Goal: Contribute content

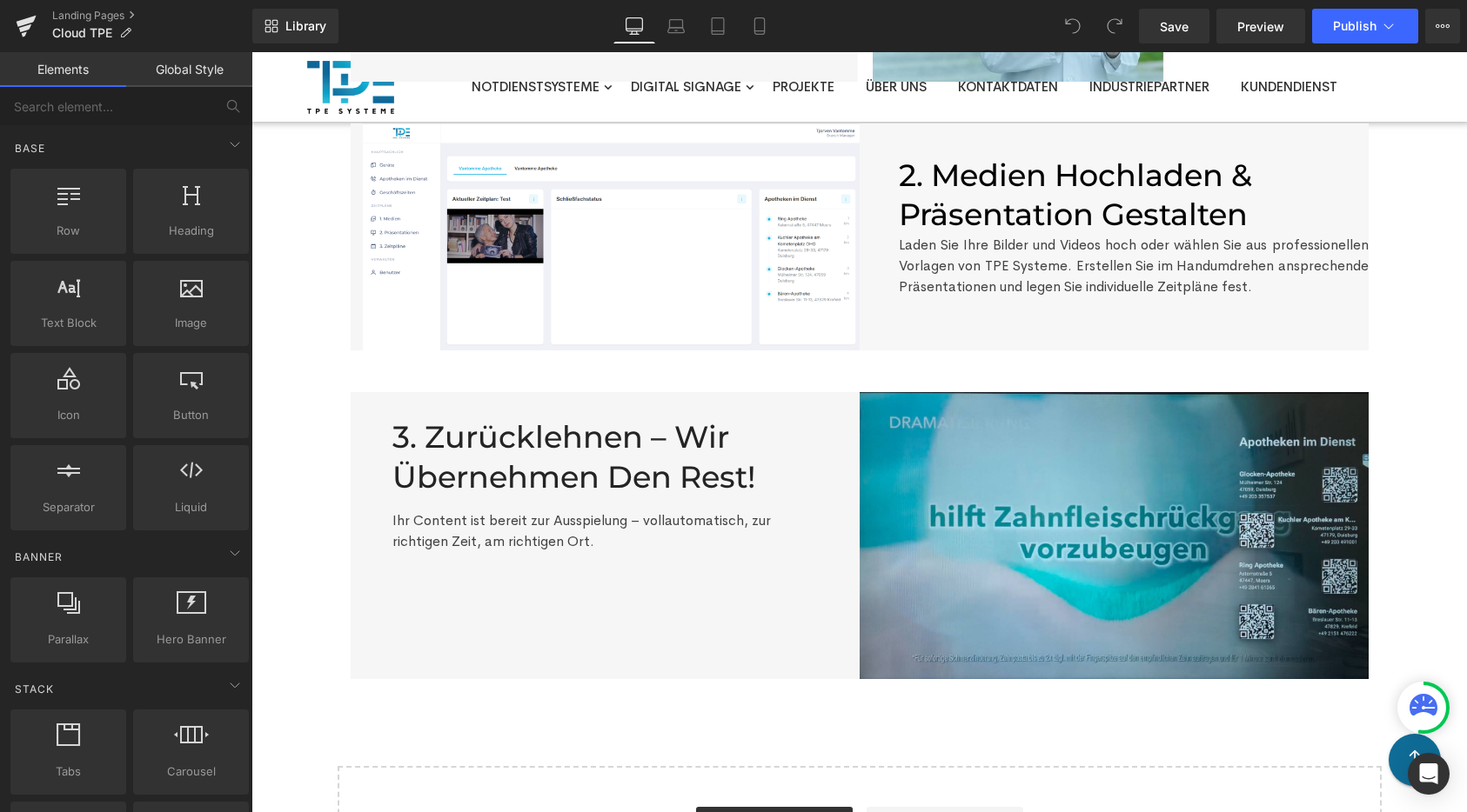
scroll to position [539, 0]
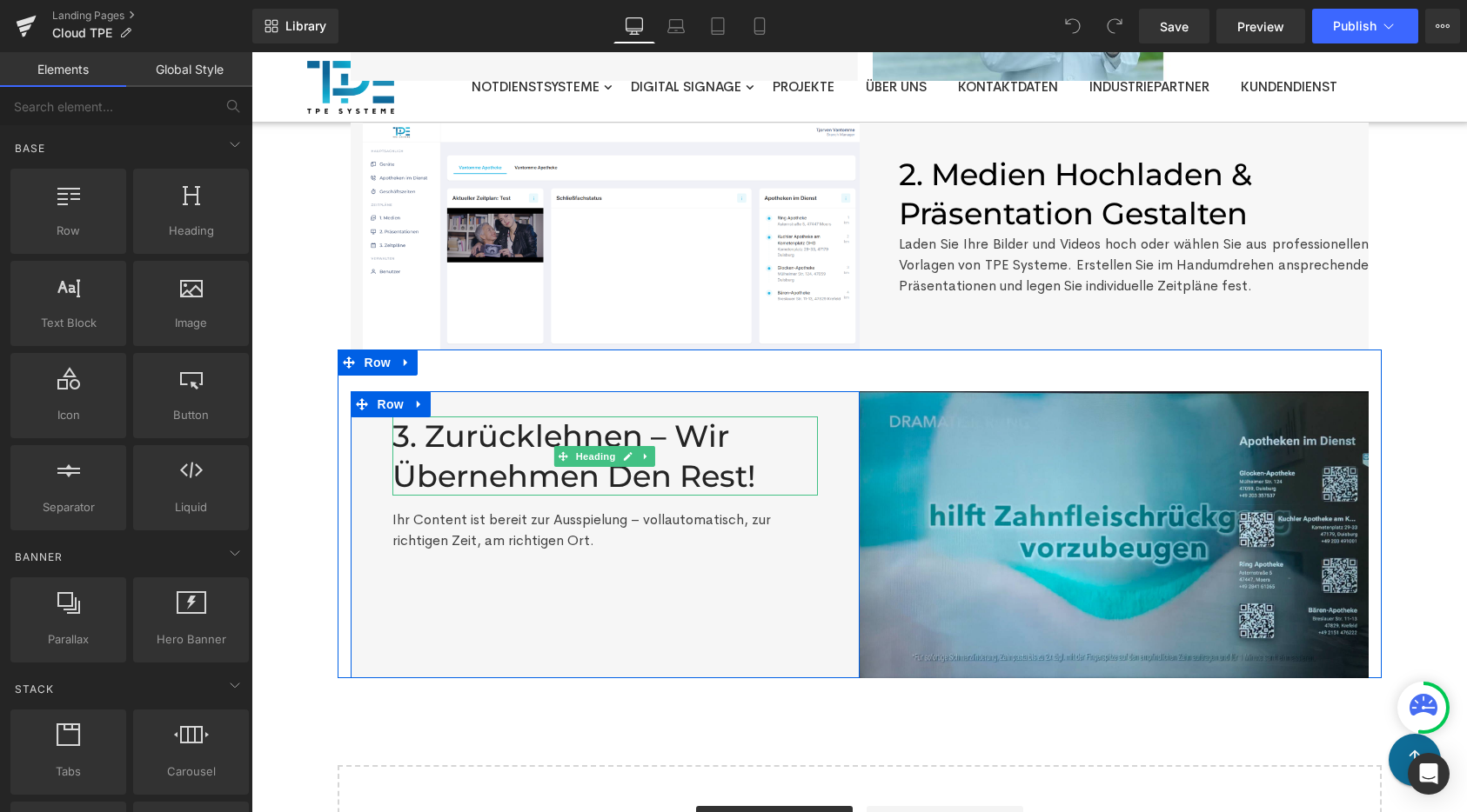
click at [454, 458] on h2 "3. Zurücklehnen – wir übernehmen den Rest!" at bounding box center [605, 455] width 425 height 79
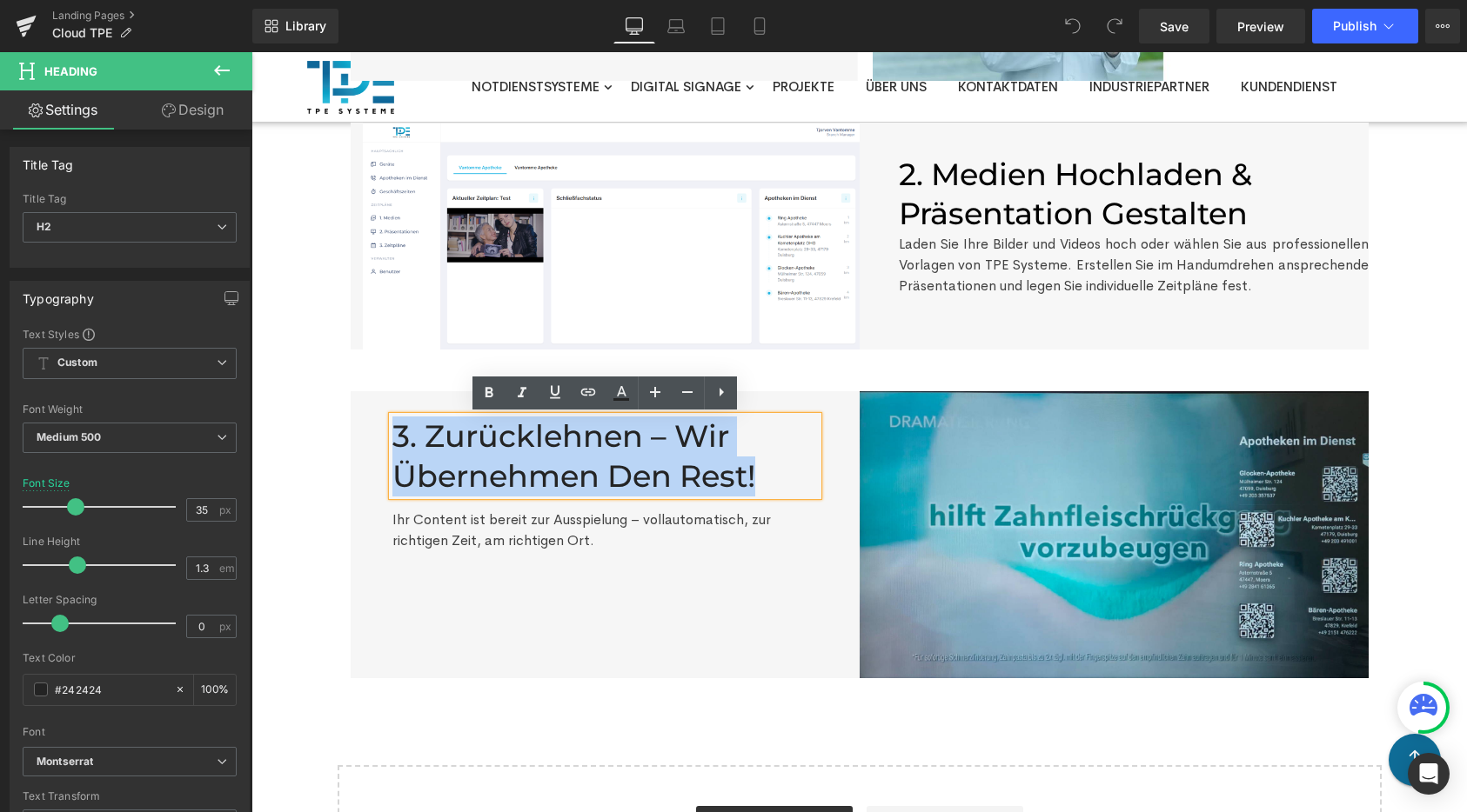
drag, startPoint x: 392, startPoint y: 437, endPoint x: 759, endPoint y: 471, distance: 368.6
click at [759, 471] on h2 "3. Zurücklehnen – wir übernehmen den Rest!" at bounding box center [605, 455] width 425 height 79
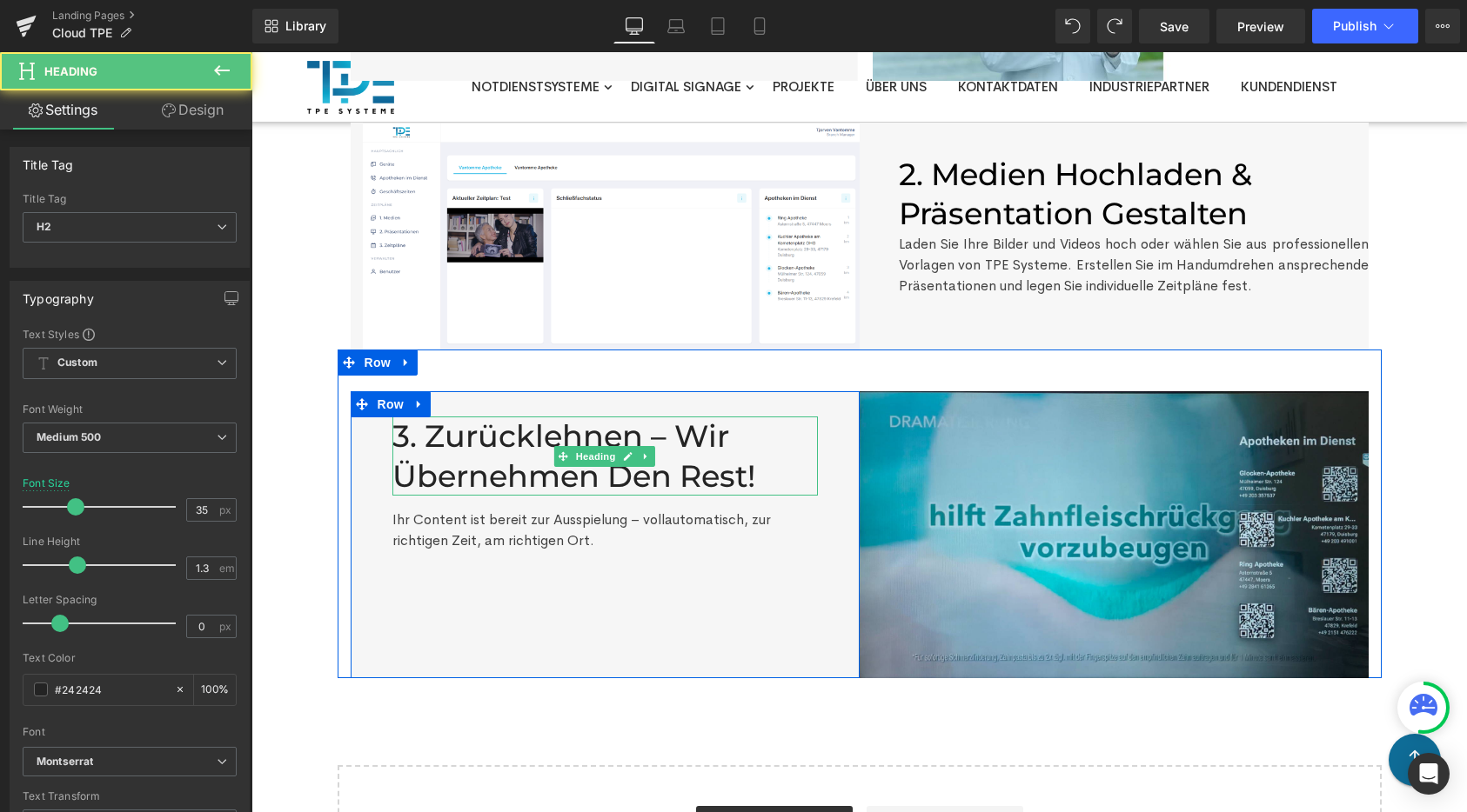
click at [629, 480] on h2 "3. Zurücklehnen – wir übernehmen den Rest!" at bounding box center [605, 455] width 425 height 79
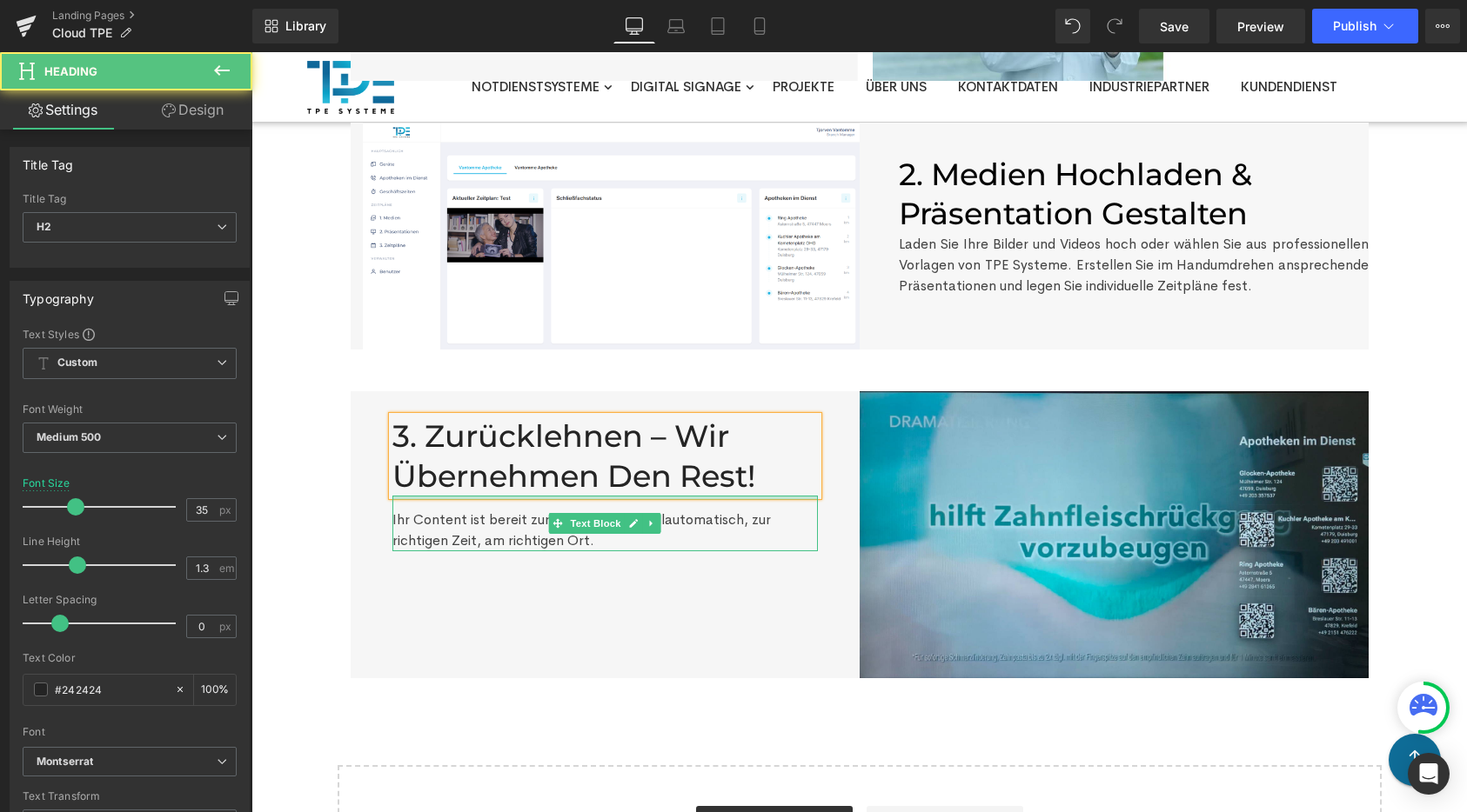
drag, startPoint x: 400, startPoint y: 437, endPoint x: 766, endPoint y: 498, distance: 371.0
click at [773, 545] on div "3. Zurücklehnen – wir übernehmen den Rest! Heading Ihr Content ist bereit zur …" at bounding box center [605, 548] width 425 height 7
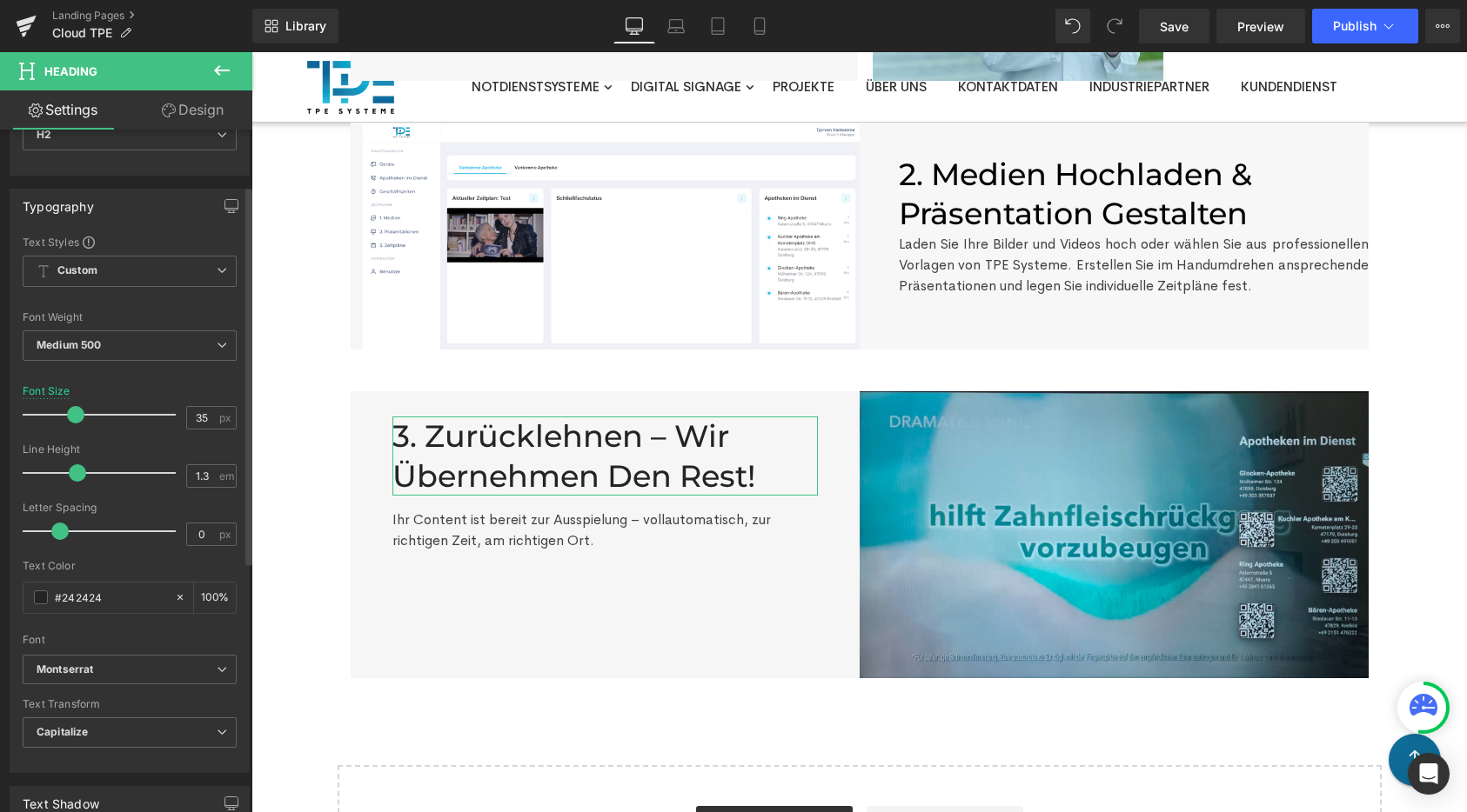
scroll to position [102, 0]
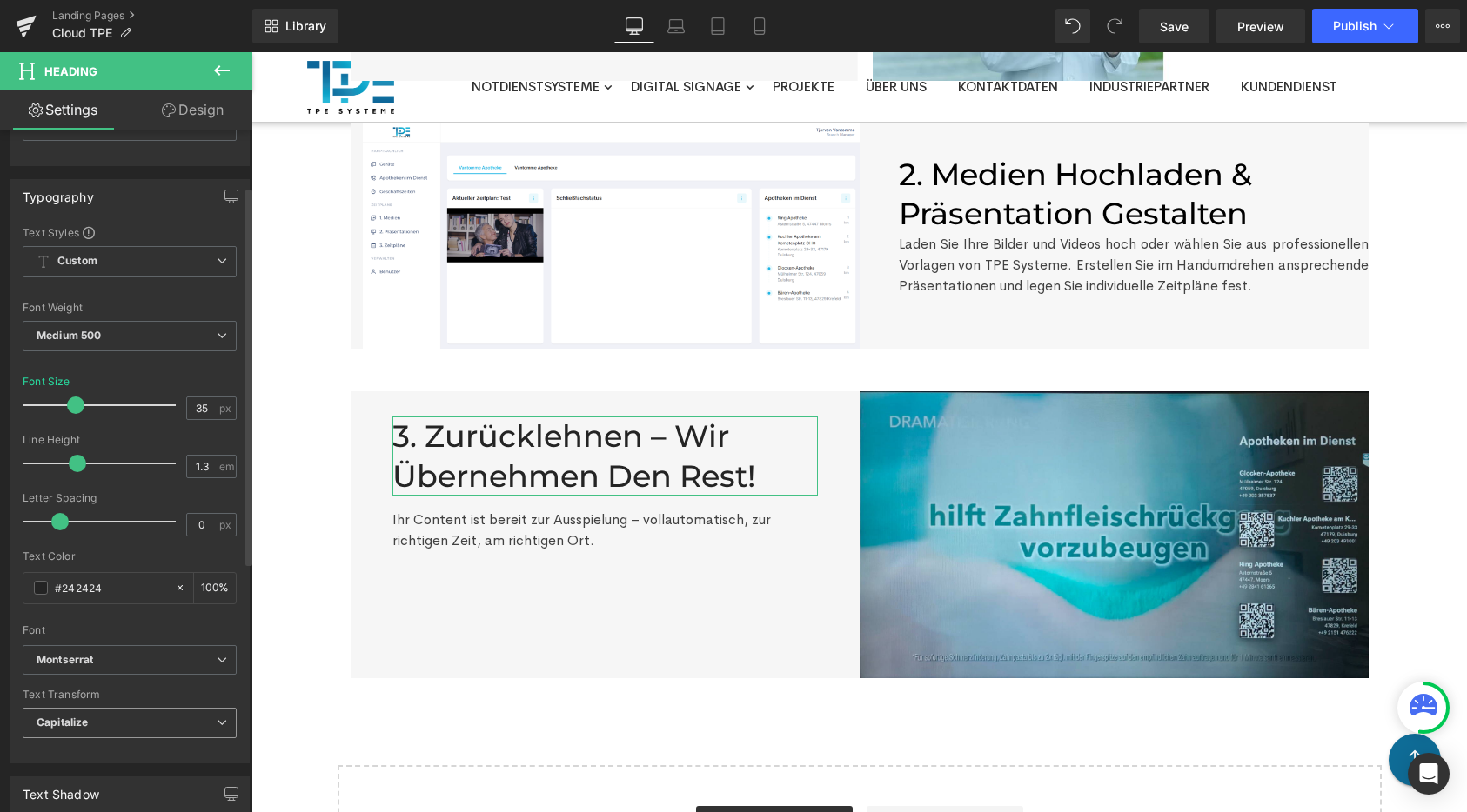
click at [115, 729] on span "Capitalize" at bounding box center [130, 723] width 214 height 30
click at [122, 756] on li "None" at bounding box center [127, 754] width 207 height 26
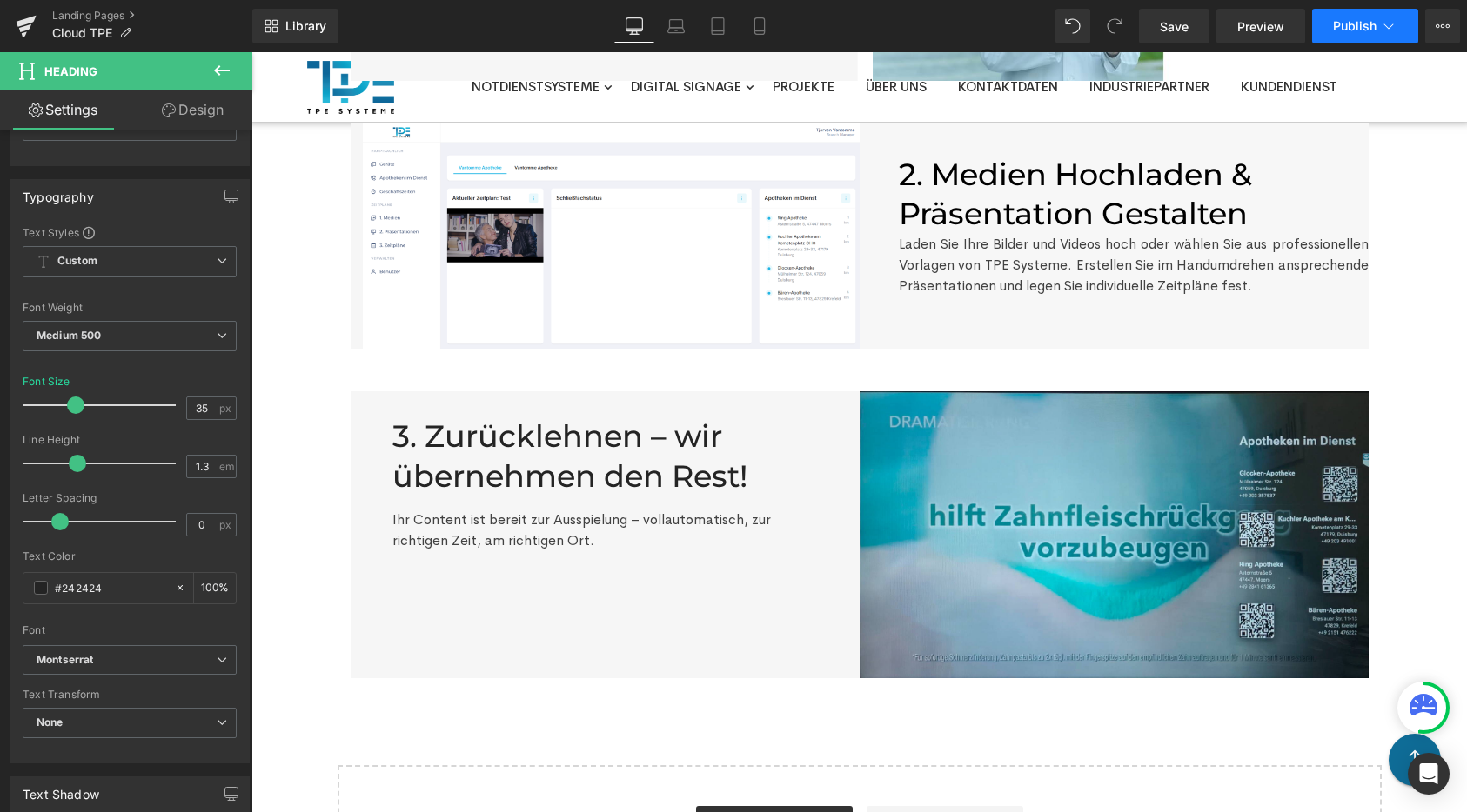
click at [1392, 15] on button "Publish" at bounding box center [1365, 26] width 106 height 35
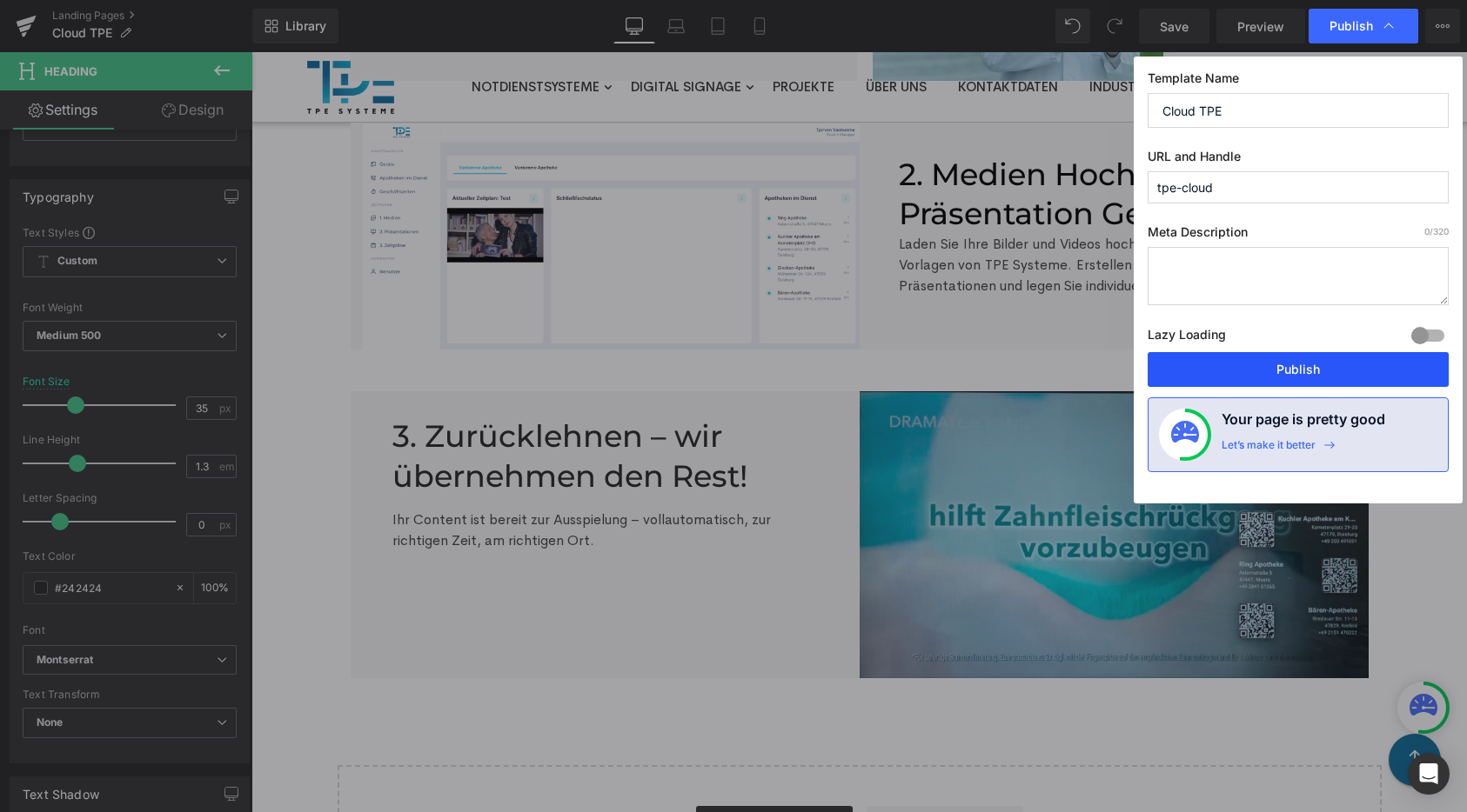
click at [1262, 381] on button "Publish" at bounding box center [1298, 369] width 301 height 35
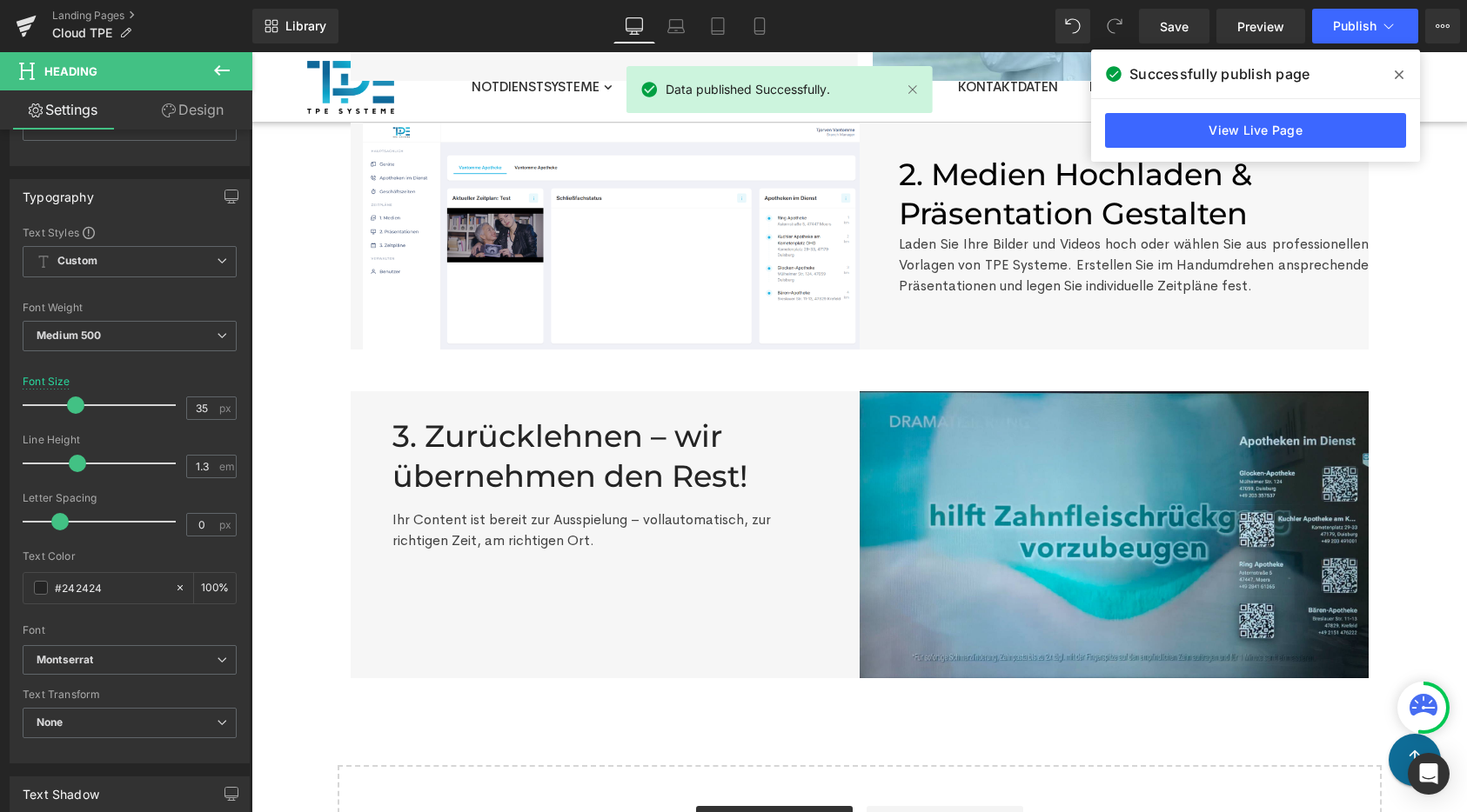
click at [1402, 79] on icon at bounding box center [1399, 75] width 9 height 14
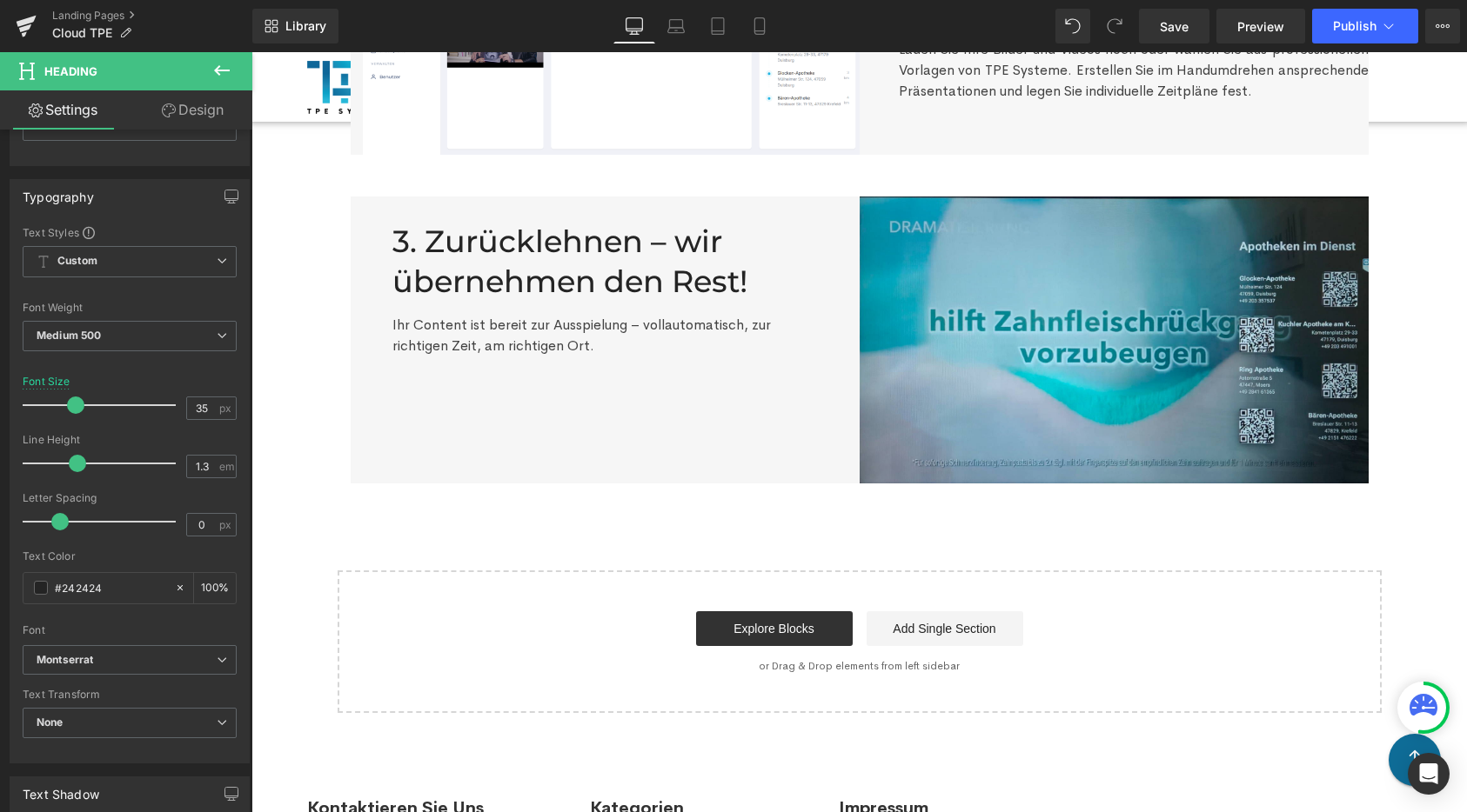
scroll to position [718, 0]
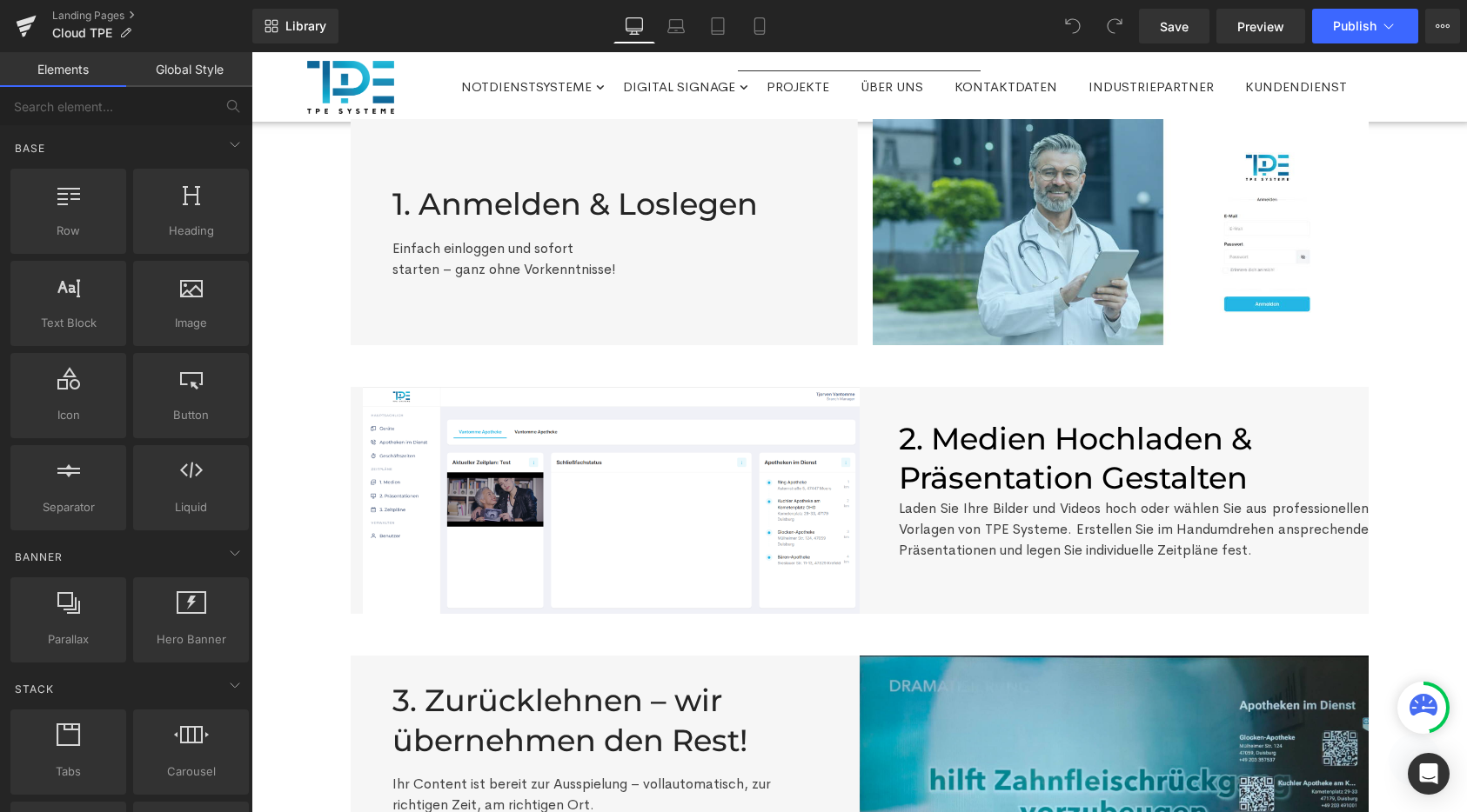
scroll to position [275, 0]
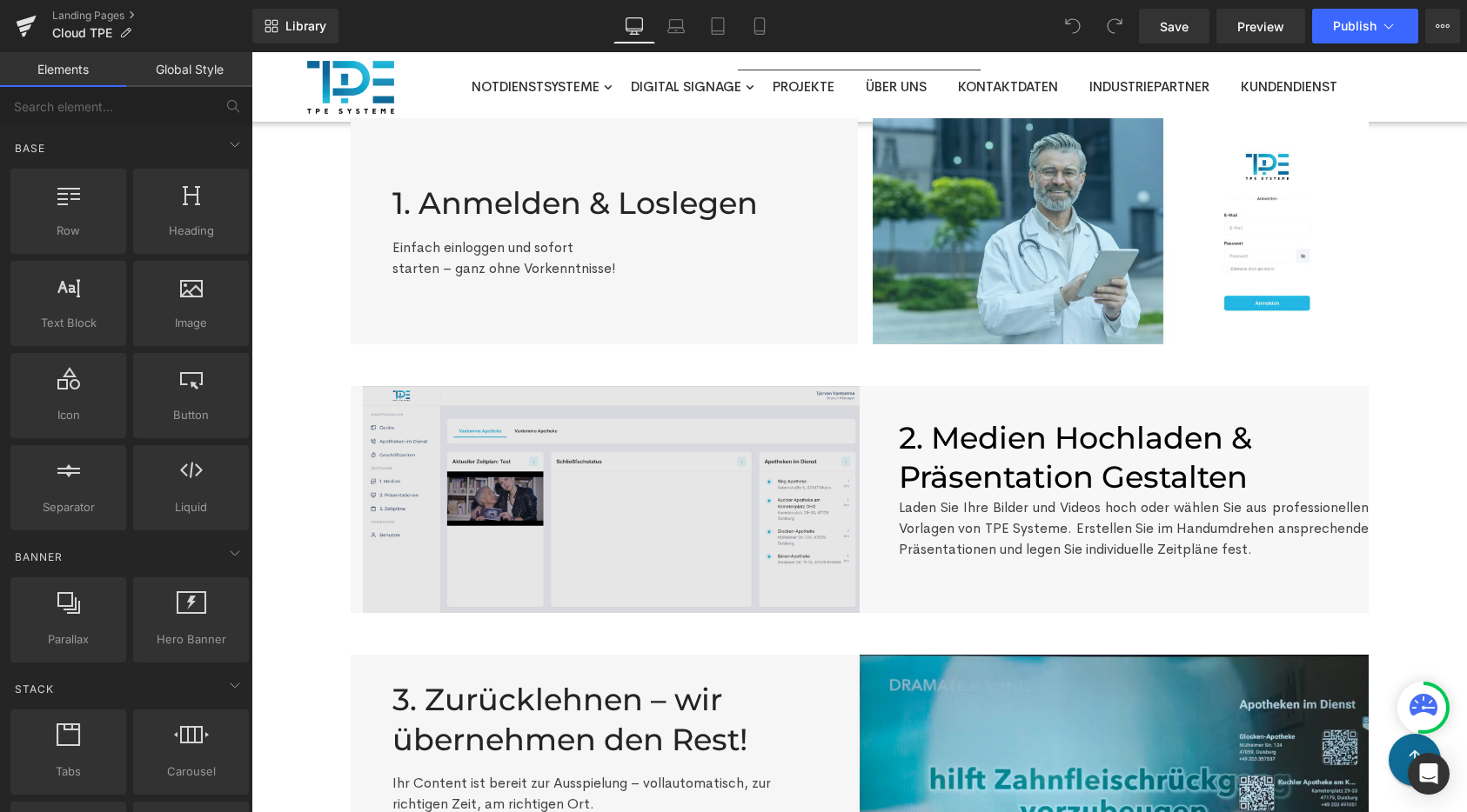
click at [702, 511] on img at bounding box center [611, 499] width 496 height 227
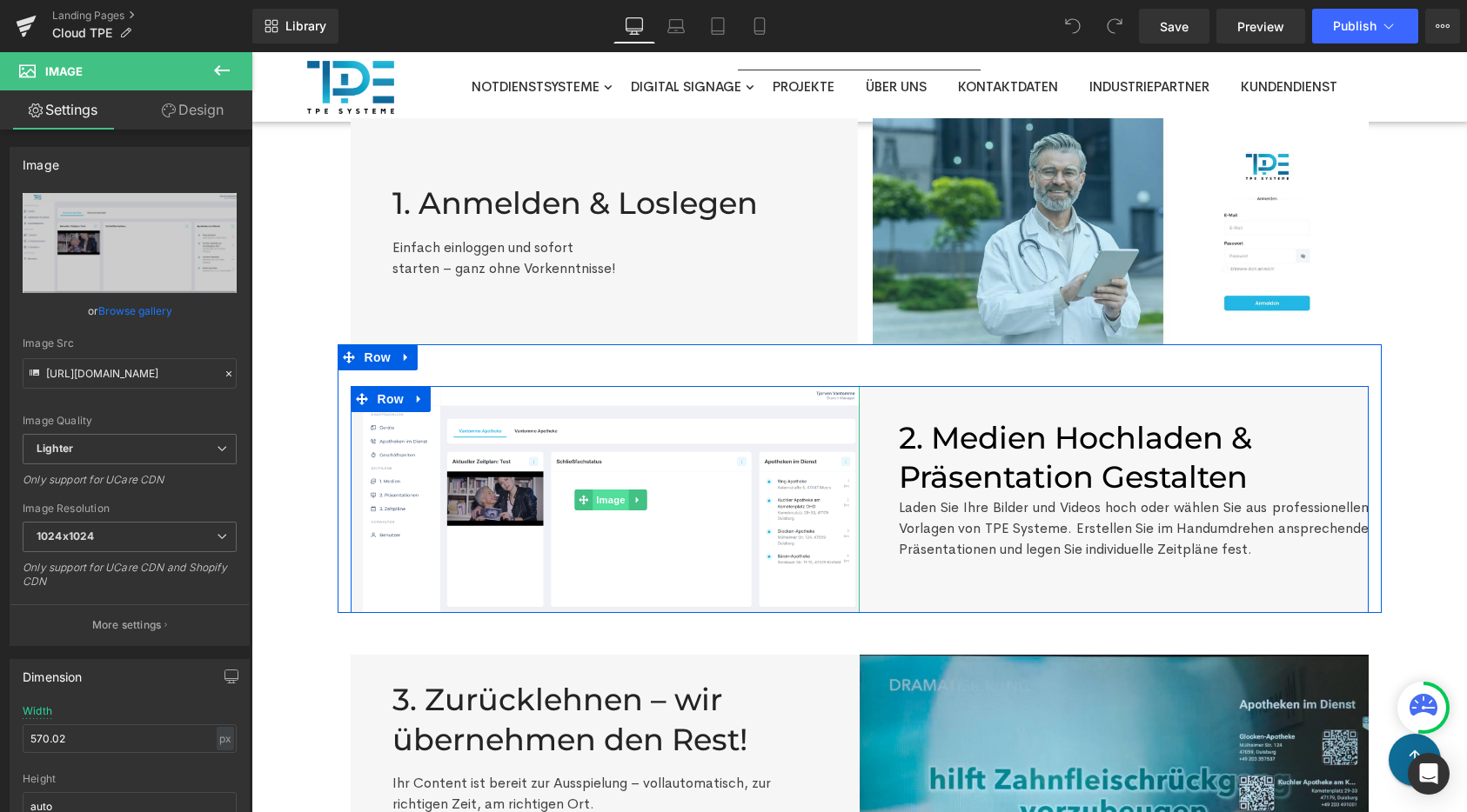
click at [614, 503] on span "Image" at bounding box center [611, 500] width 36 height 21
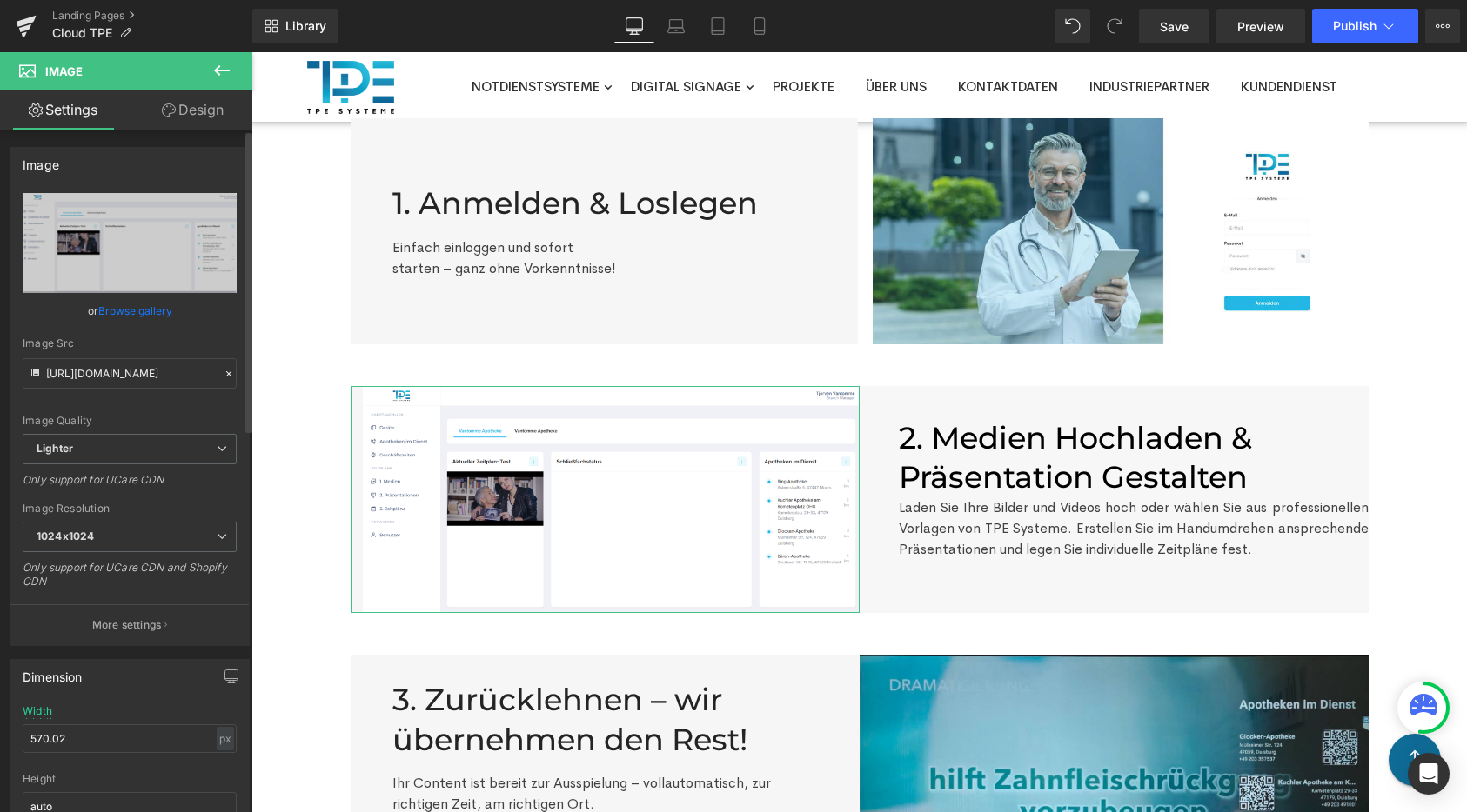
click at [159, 309] on link "Browse gallery" at bounding box center [135, 311] width 74 height 30
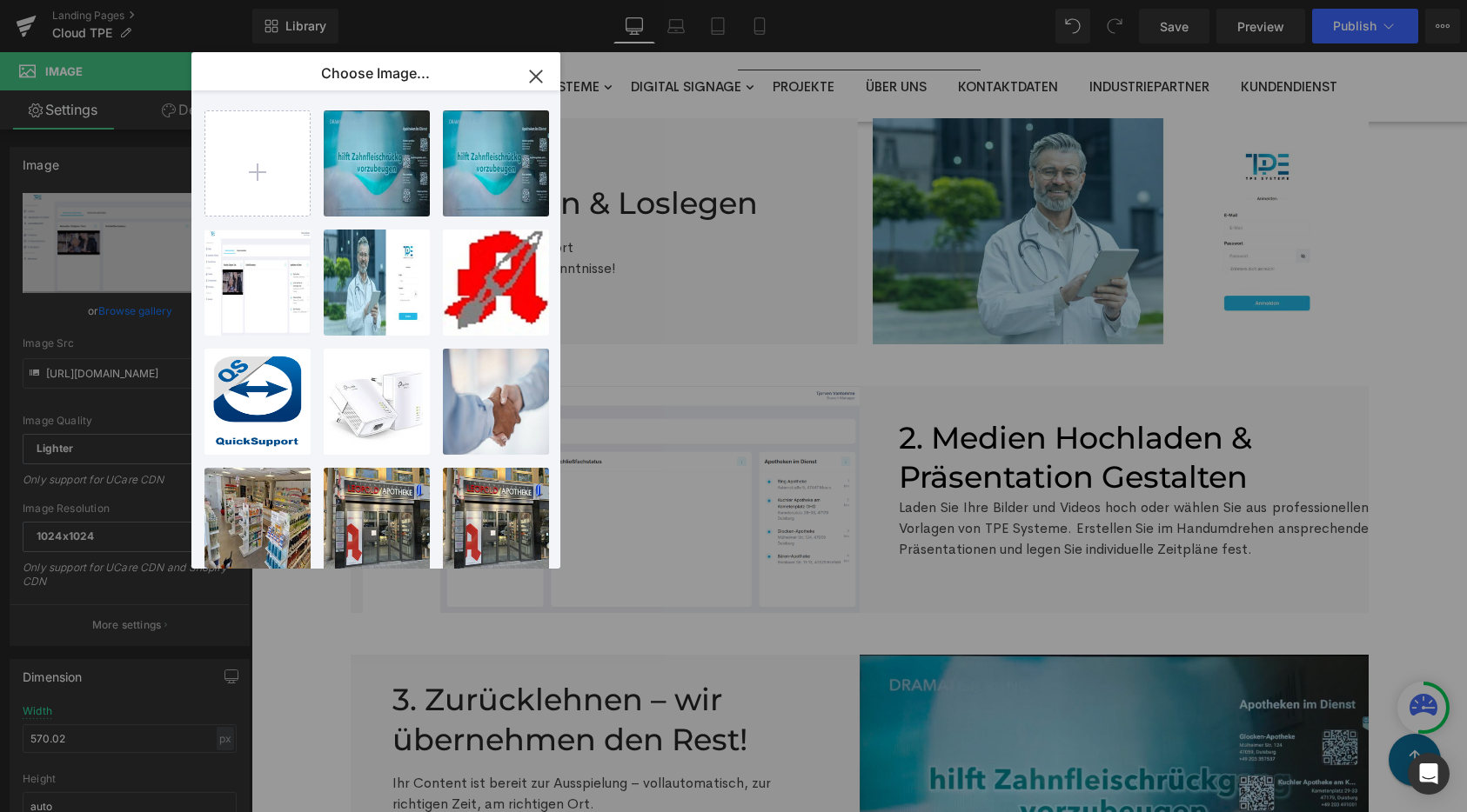
click at [111, 0] on div "Image You are previewing how the will restyle your page. You can not edit Eleme…" at bounding box center [734, 0] width 1467 height 0
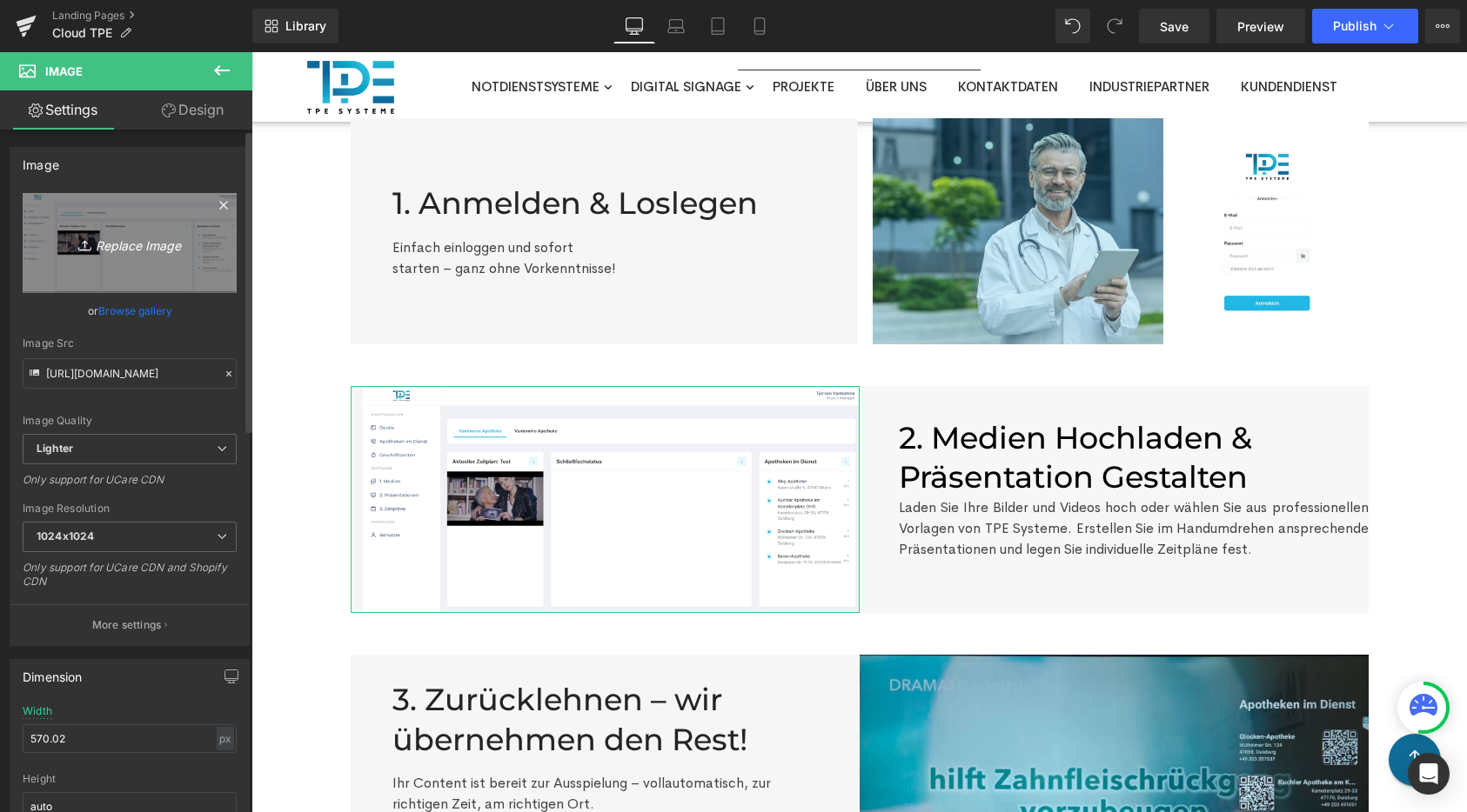
click at [114, 244] on icon "Replace Image" at bounding box center [129, 243] width 139 height 22
type input "C:\fakepath\Bild (2).png"
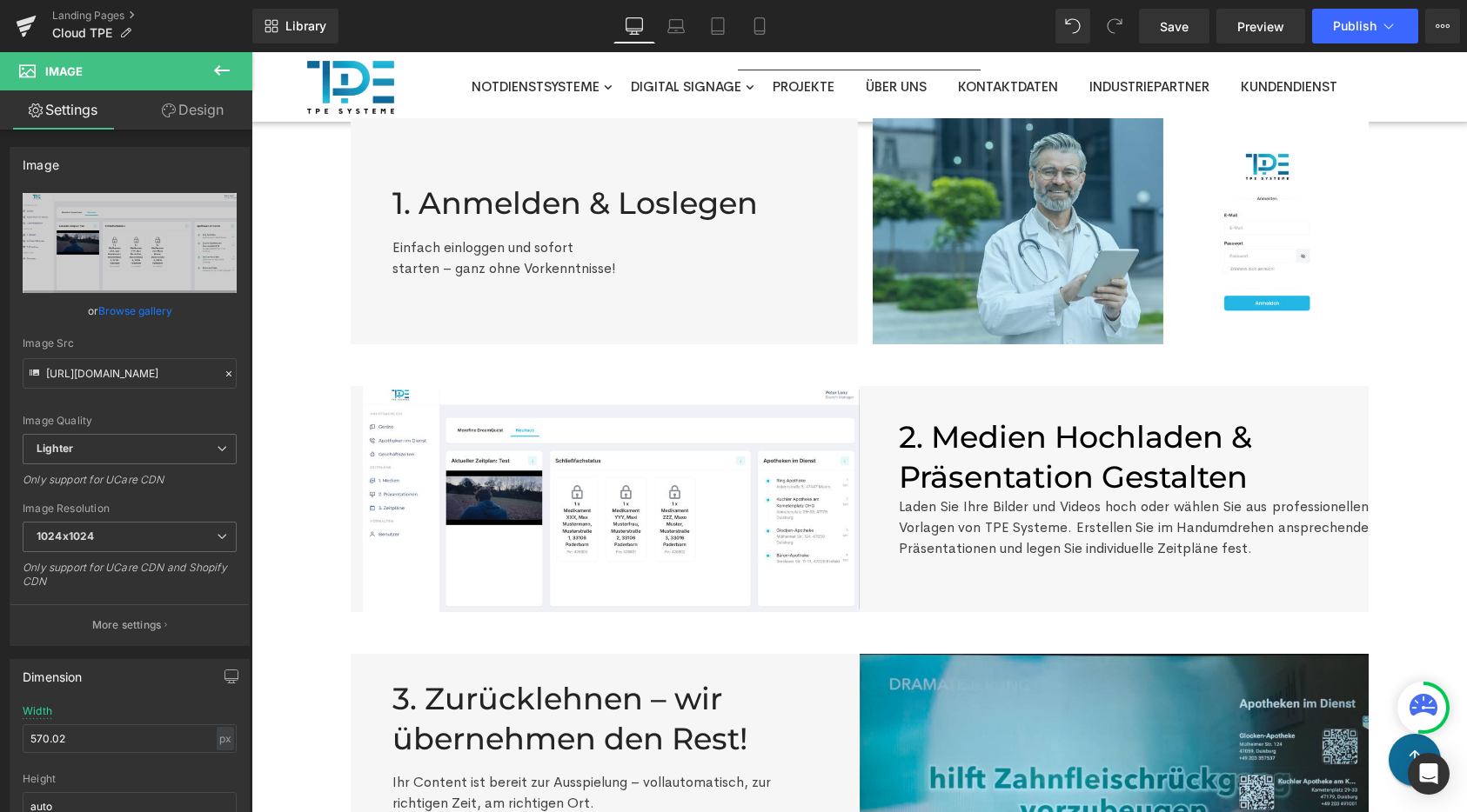
type input "https://ucarecdn.com/09d643c5-1e13-489c-9baa-e333902dfd00/-/format/auto/-/previ…"
click at [1408, 16] on button "Publish" at bounding box center [1365, 26] width 106 height 35
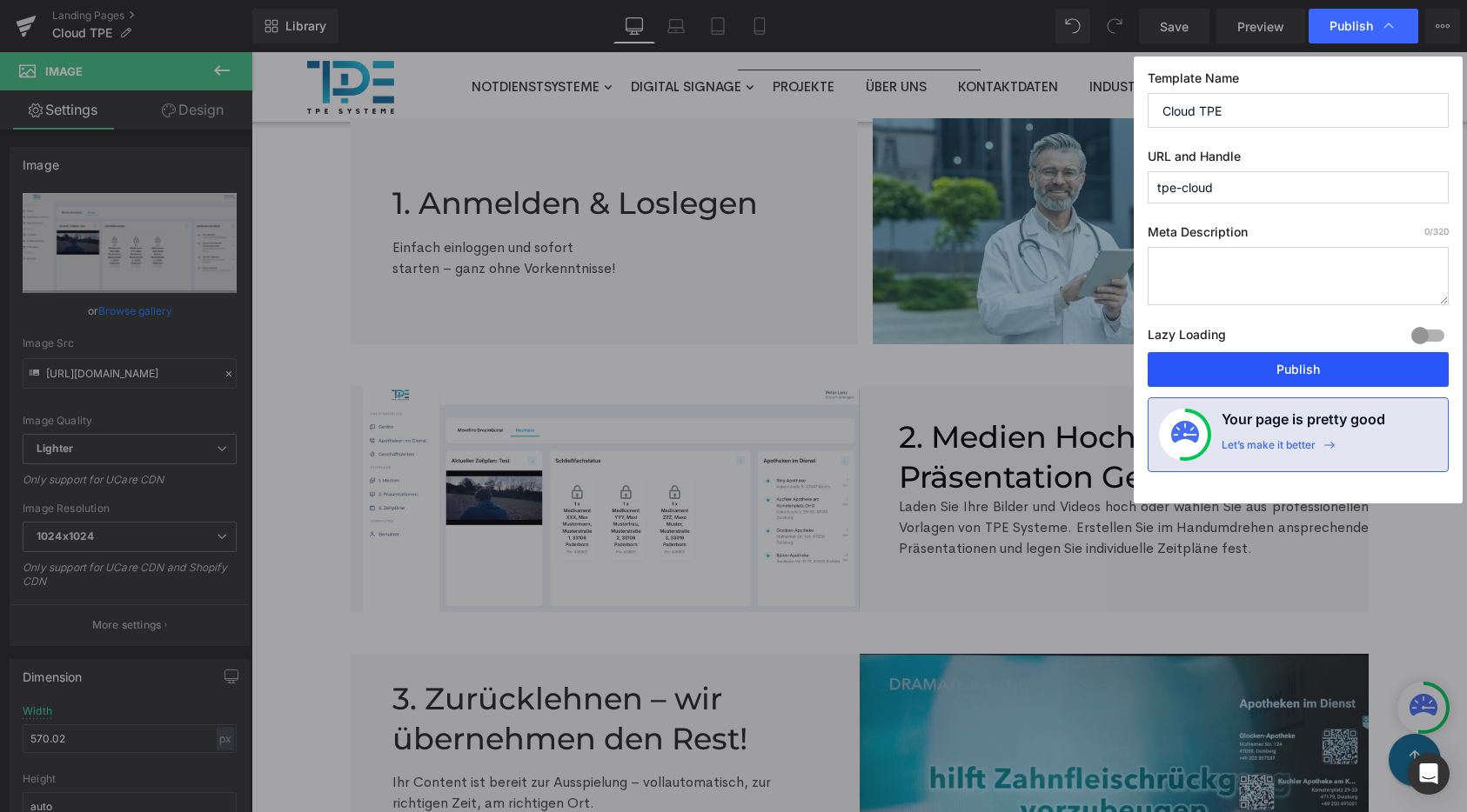
click at [1328, 353] on button "Publish" at bounding box center [1298, 369] width 301 height 35
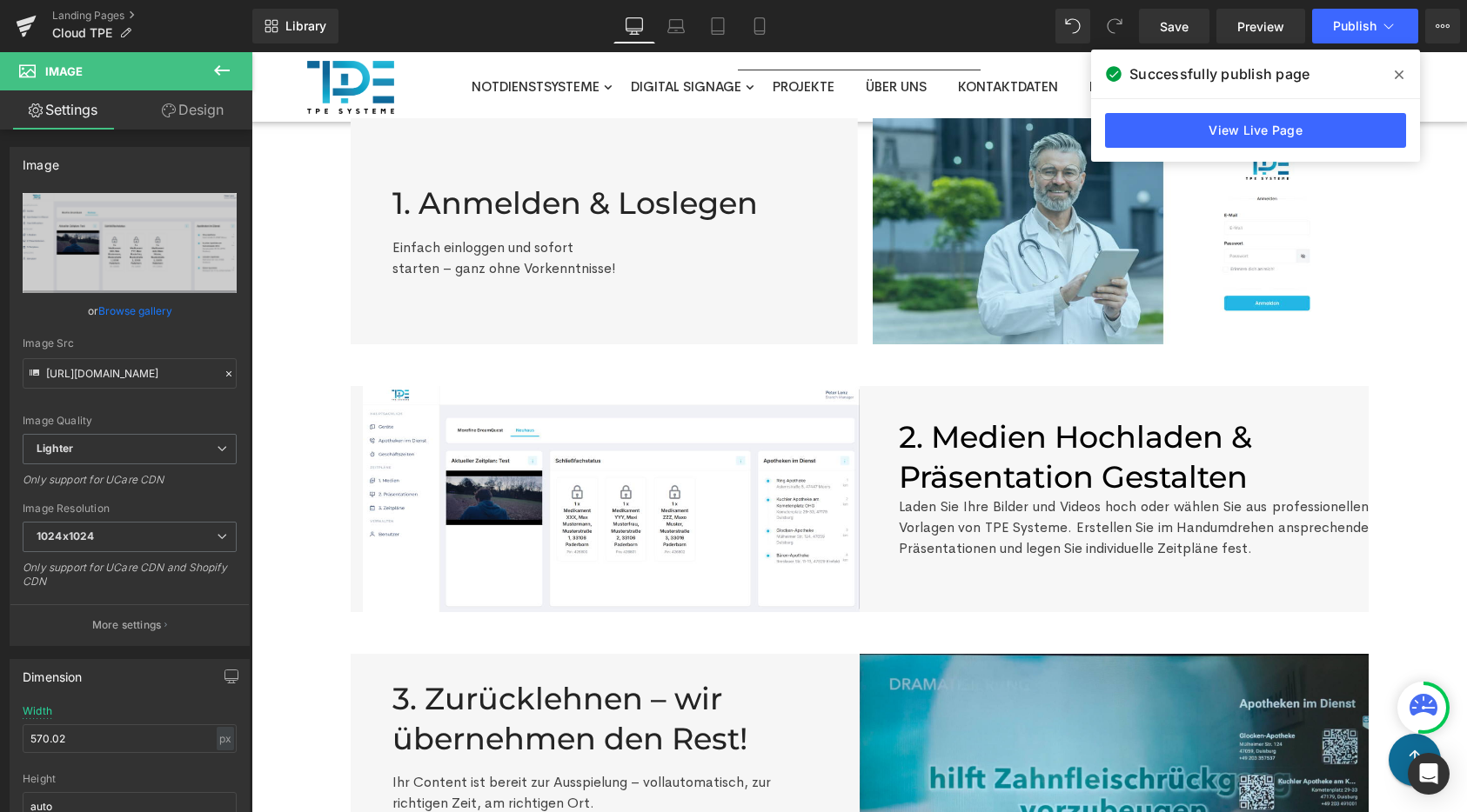
click at [1433, 342] on div "TPE-CLOUD In nur wenigen, einfachen Schritten zum perfekten Content für Ihre Bi…" at bounding box center [859, 531] width 1215 height 1279
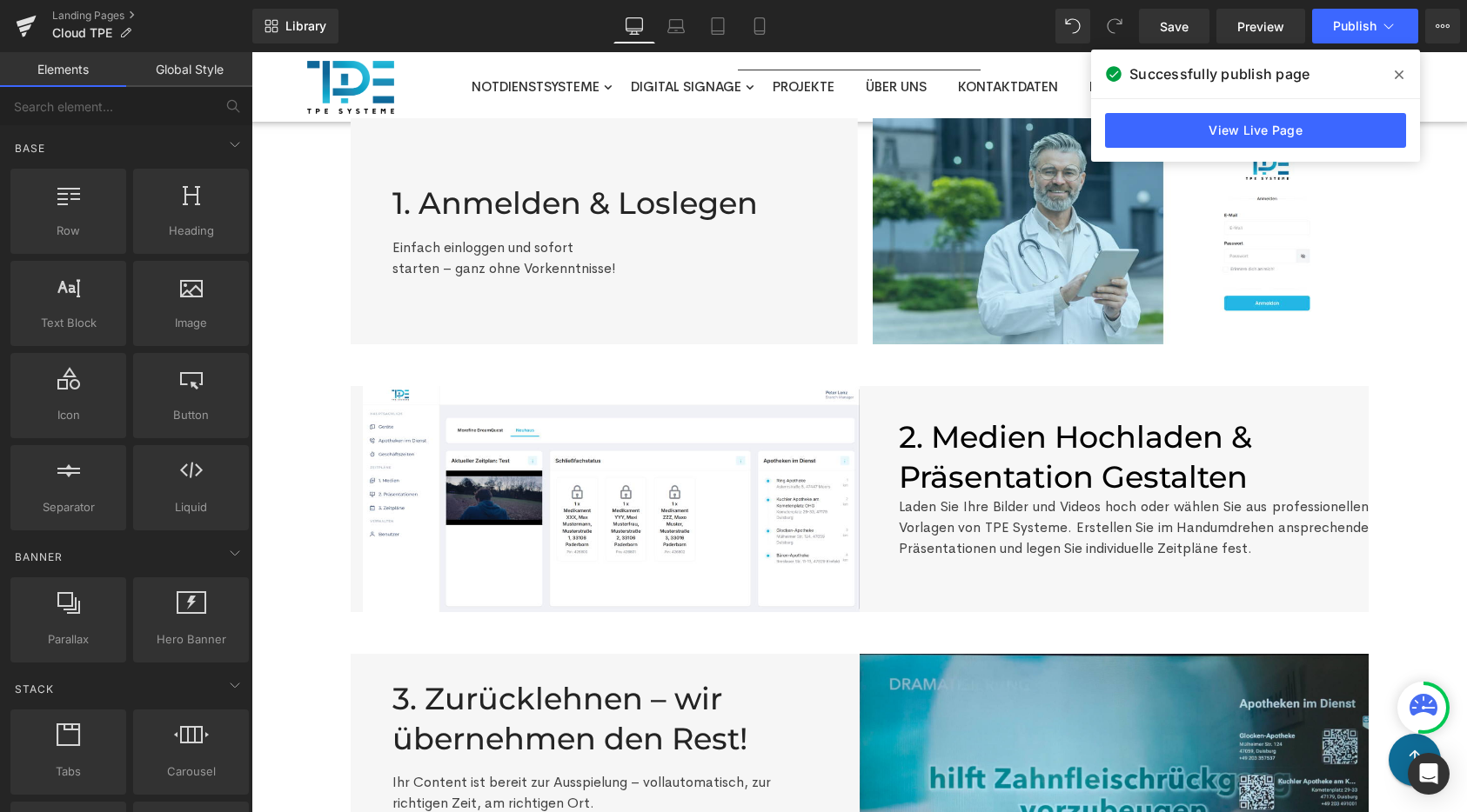
click at [1403, 73] on span at bounding box center [1399, 74] width 27 height 27
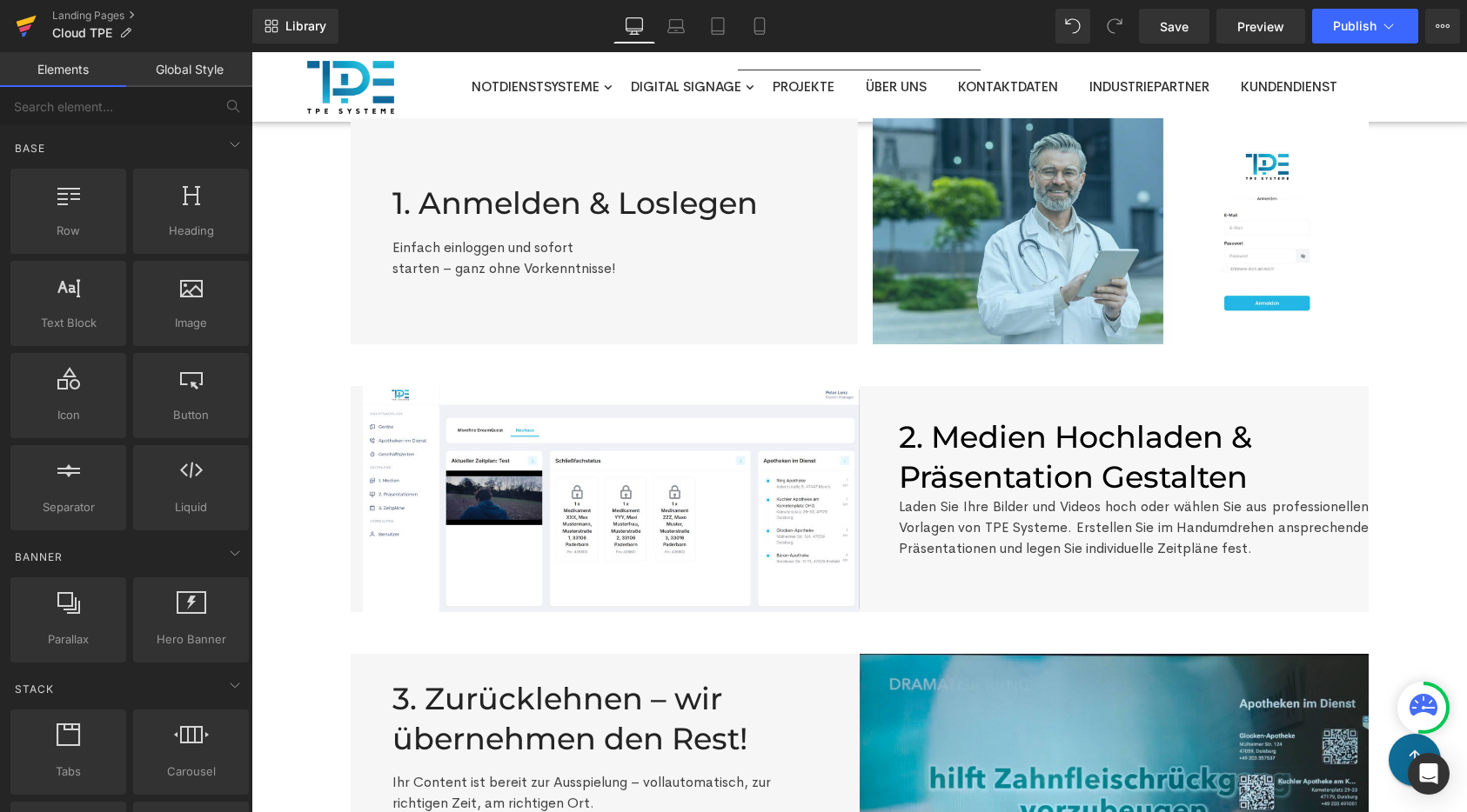
click at [32, 29] on icon at bounding box center [27, 26] width 21 height 43
